Goal: Task Accomplishment & Management: Complete application form

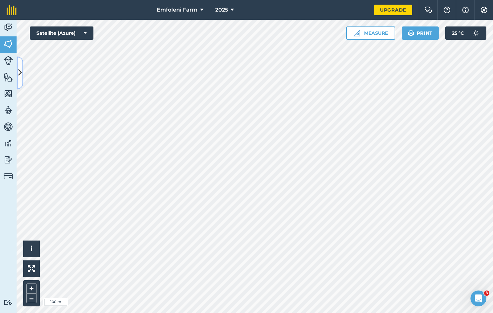
click at [19, 76] on icon at bounding box center [20, 73] width 4 height 12
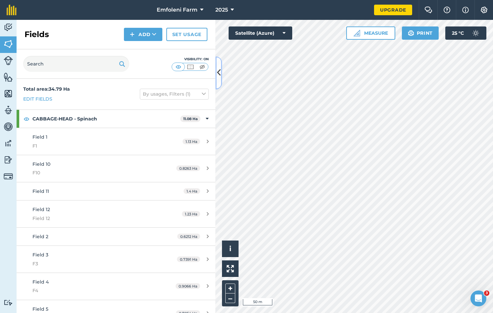
click at [218, 75] on icon at bounding box center [219, 73] width 4 height 12
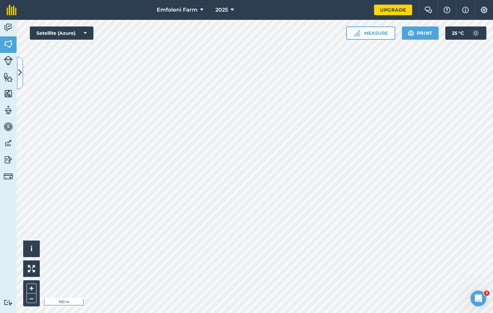
click at [21, 74] on icon at bounding box center [20, 73] width 4 height 12
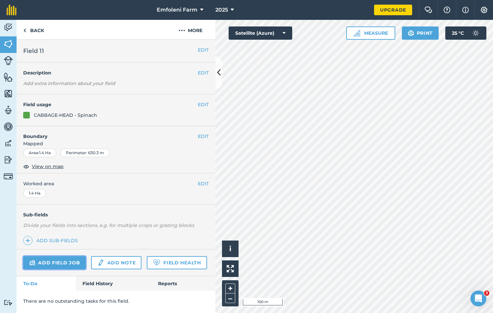
click at [73, 257] on link "Add field job" at bounding box center [54, 262] width 63 height 13
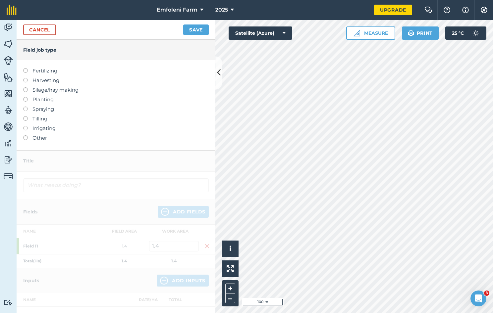
click at [27, 97] on label at bounding box center [27, 97] width 9 height 0
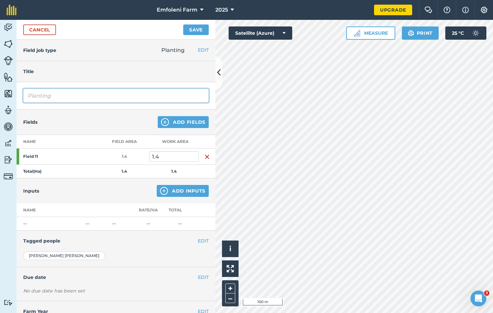
click at [56, 95] on input "Planting" at bounding box center [115, 96] width 185 height 14
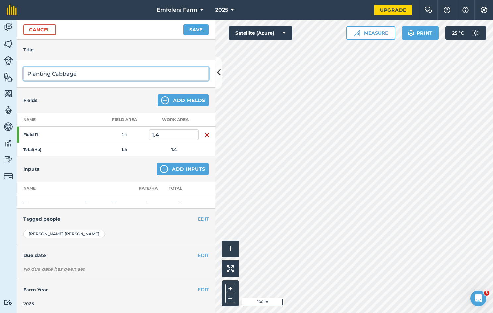
type input "Planting Cabbage"
click at [198, 253] on button "EDIT" at bounding box center [203, 255] width 11 height 7
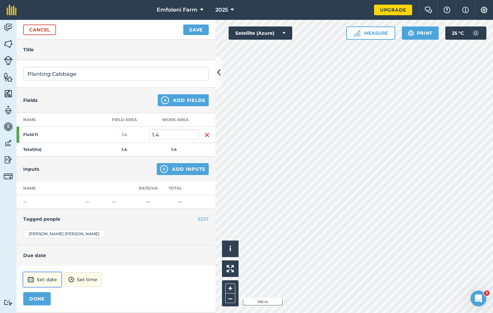
click at [52, 279] on button "Set date" at bounding box center [42, 279] width 38 height 15
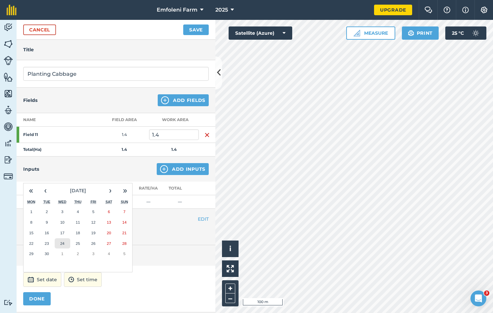
click at [65, 240] on button "24" at bounding box center [63, 243] width 16 height 11
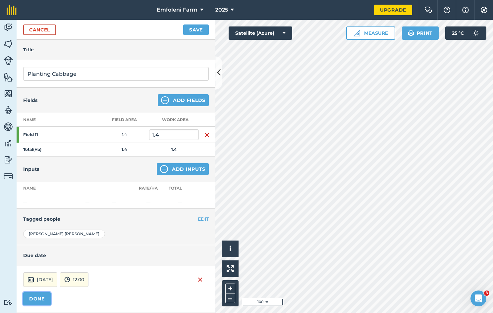
click at [44, 293] on button "DONE" at bounding box center [36, 298] width 27 height 13
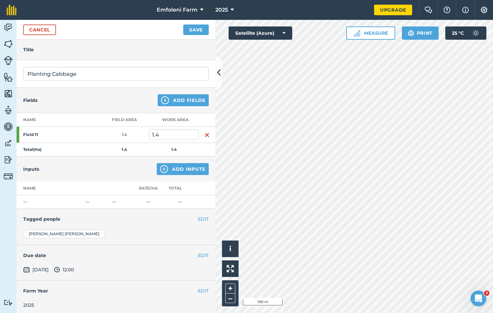
scroll to position [23, 0]
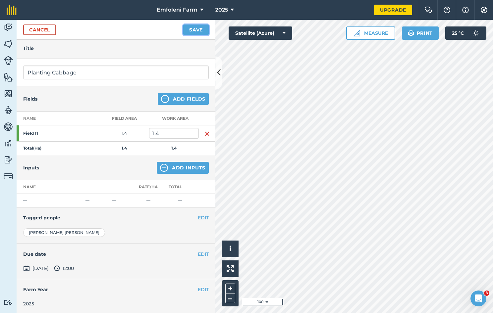
click at [191, 28] on button "Save" at bounding box center [195, 29] width 25 height 11
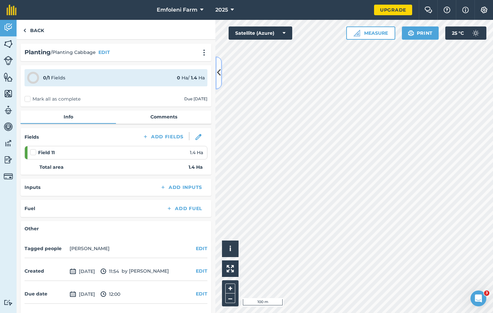
click at [219, 78] on icon at bounding box center [219, 73] width 4 height 12
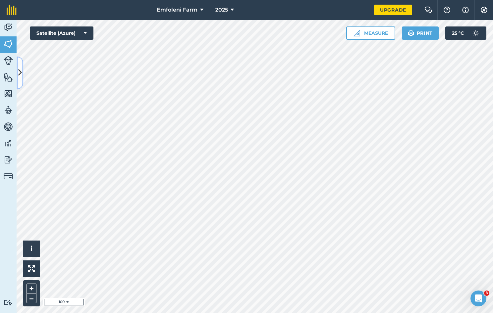
click at [22, 71] on button at bounding box center [20, 72] width 7 height 33
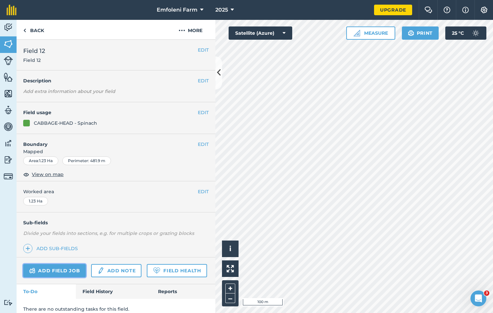
click at [63, 269] on link "Add field job" at bounding box center [54, 270] width 63 height 13
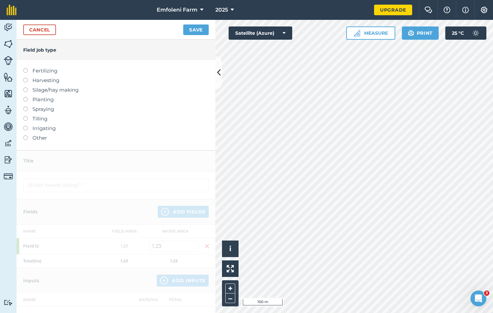
click at [26, 97] on label at bounding box center [27, 97] width 9 height 0
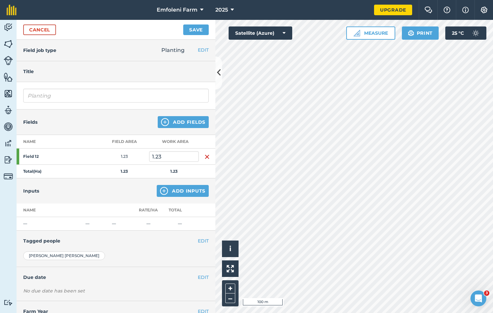
scroll to position [22, 0]
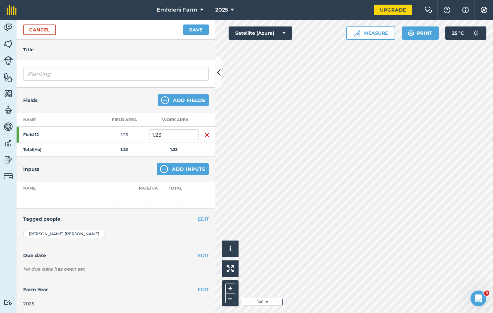
click at [199, 263] on div "EDIT Due date" at bounding box center [116, 255] width 199 height 21
click at [198, 266] on div "No due date has been set" at bounding box center [115, 269] width 185 height 7
click at [199, 266] on div "No due date has been set" at bounding box center [115, 269] width 185 height 7
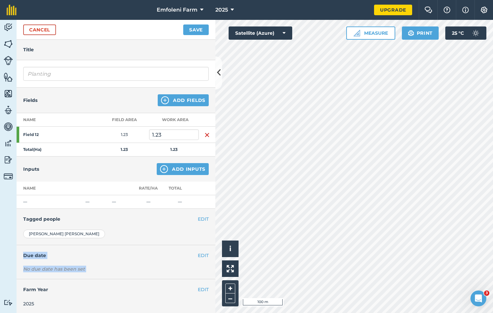
click at [199, 264] on div "EDIT Due date No due date has been set Set date Set time" at bounding box center [116, 262] width 199 height 34
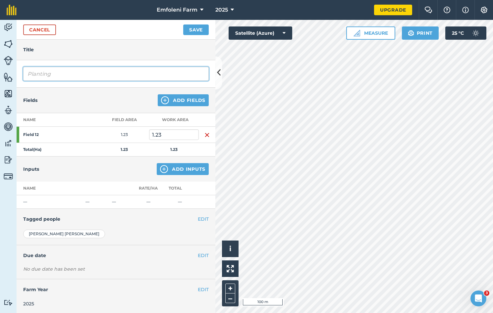
click at [44, 70] on input "Planting" at bounding box center [115, 74] width 185 height 14
type input "g"
type input "Cabbage"
click at [199, 255] on button "EDIT" at bounding box center [203, 255] width 11 height 7
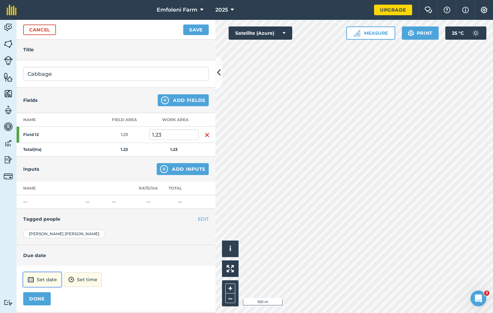
click at [44, 278] on button "Set date" at bounding box center [42, 279] width 38 height 15
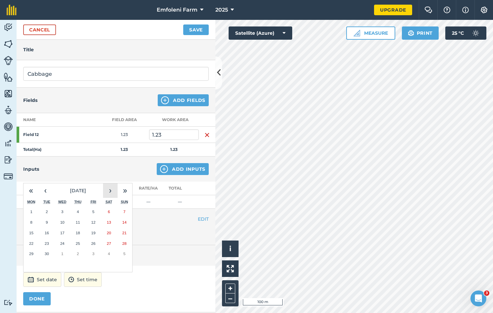
click at [109, 191] on button "›" at bounding box center [110, 190] width 15 height 15
click at [62, 220] on abbr "8" at bounding box center [62, 222] width 2 height 4
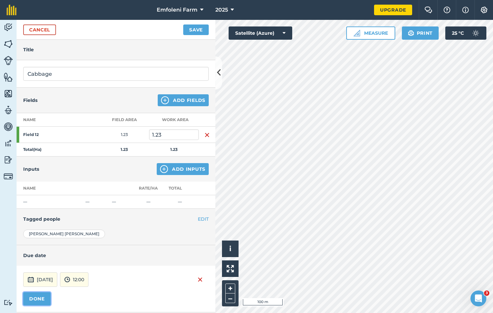
click at [39, 296] on button "DONE" at bounding box center [36, 298] width 27 height 13
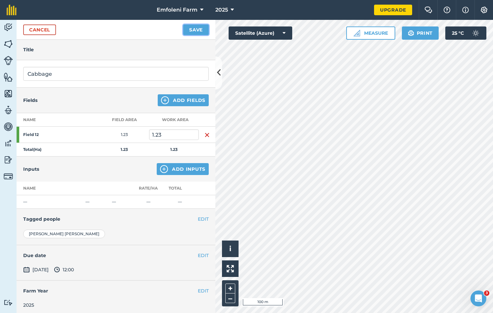
click at [195, 29] on button "Save" at bounding box center [195, 29] width 25 height 11
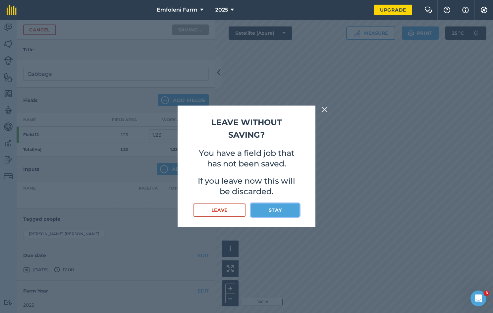
click at [266, 208] on button "Stay" at bounding box center [275, 210] width 49 height 13
click at [271, 209] on button "Stay" at bounding box center [275, 210] width 49 height 13
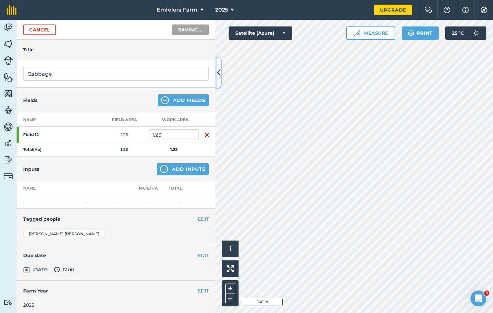
click at [218, 74] on icon at bounding box center [219, 73] width 4 height 12
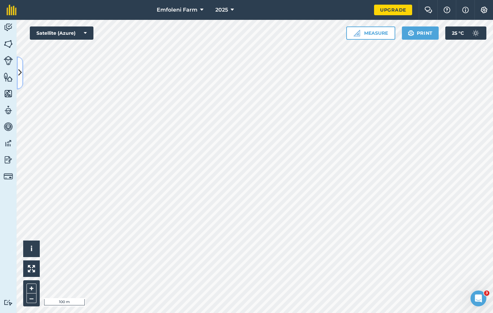
click at [19, 73] on icon at bounding box center [20, 73] width 4 height 12
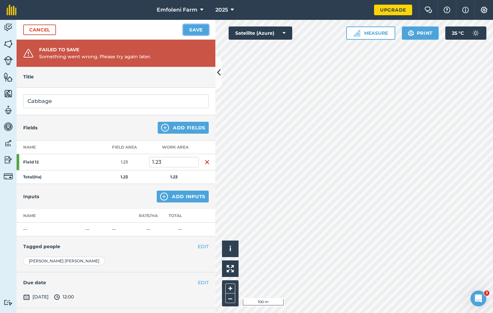
click at [194, 27] on button "Save" at bounding box center [195, 29] width 25 height 11
click at [195, 30] on button "Save" at bounding box center [195, 29] width 25 height 11
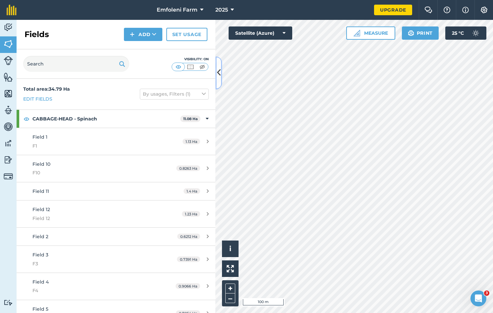
click at [218, 73] on icon at bounding box center [219, 73] width 4 height 12
